Goal: Information Seeking & Learning: Learn about a topic

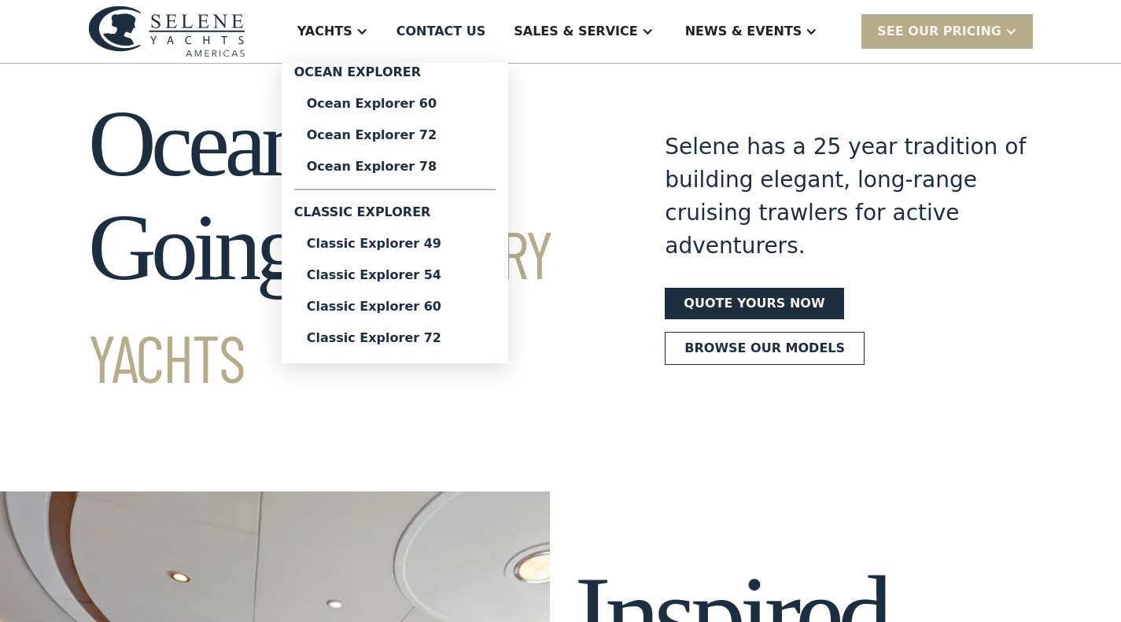
scroll to position [28, 0]
click at [462, 238] on div "Classic Explorer 49" at bounding box center [395, 244] width 176 height 13
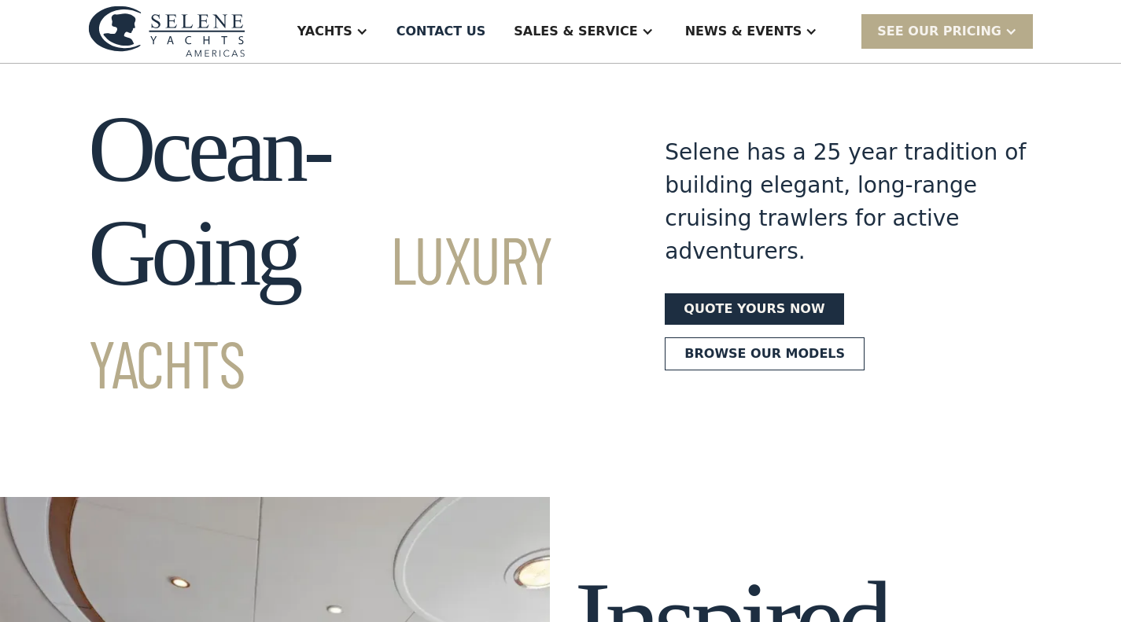
scroll to position [0, 0]
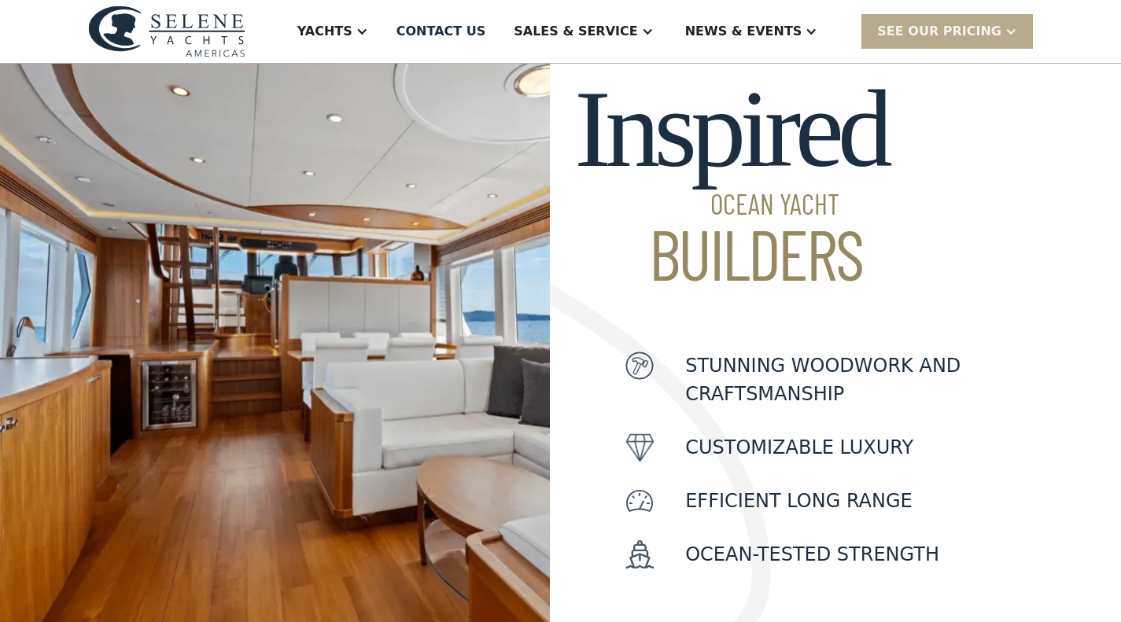
scroll to position [522, 0]
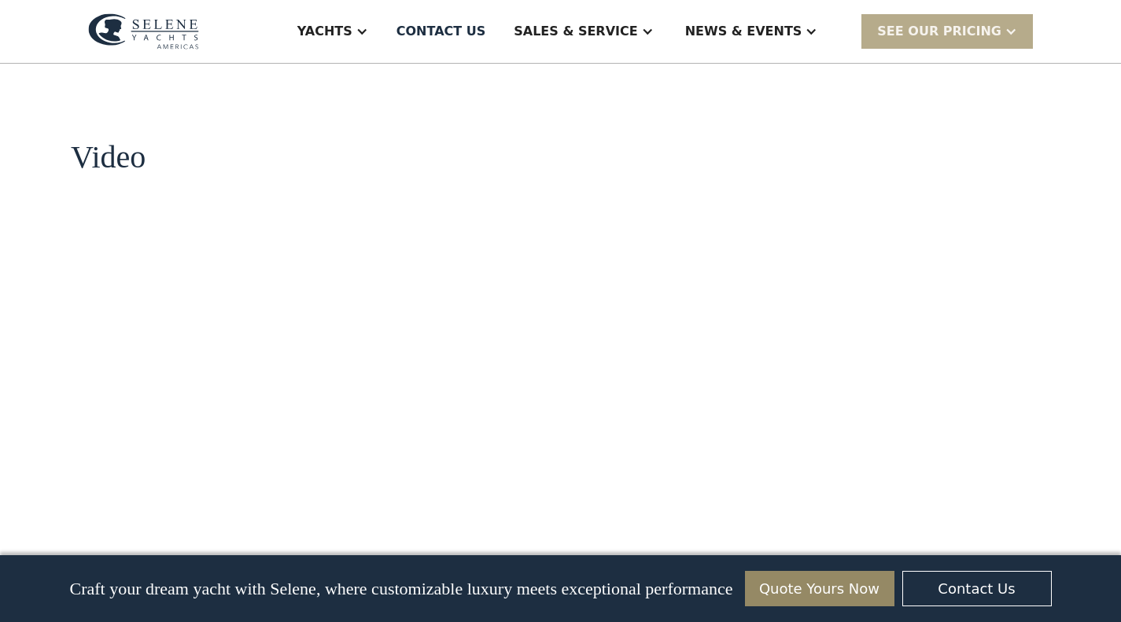
scroll to position [1576, 0]
click at [212, 50] on div "Yachts Ocean Explorer Ocean Explorer 60 Ocean Explorer 72 Ocean Explorer 78 Cla…" at bounding box center [560, 31] width 945 height 63
